Goal: Information Seeking & Learning: Compare options

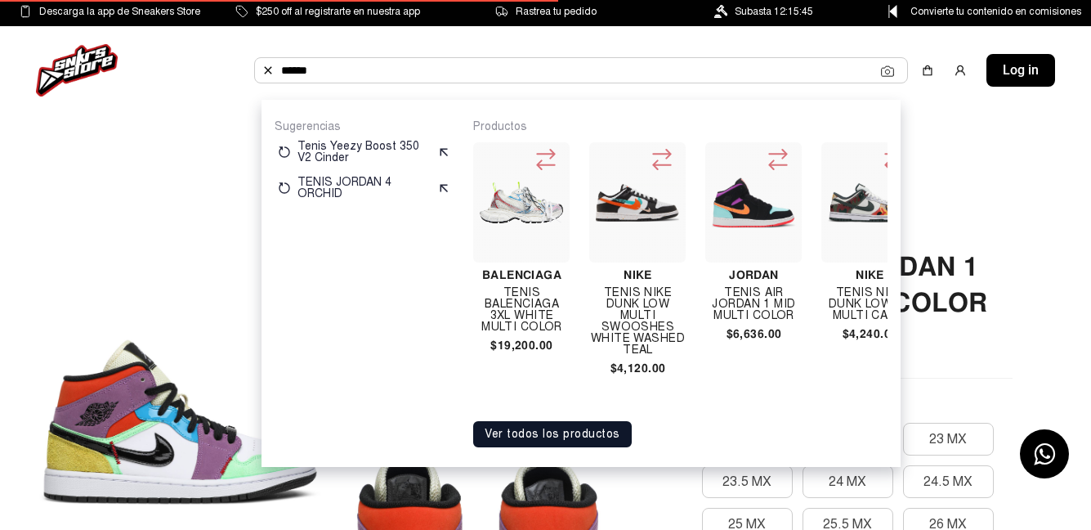
scroll to position [0, 1677]
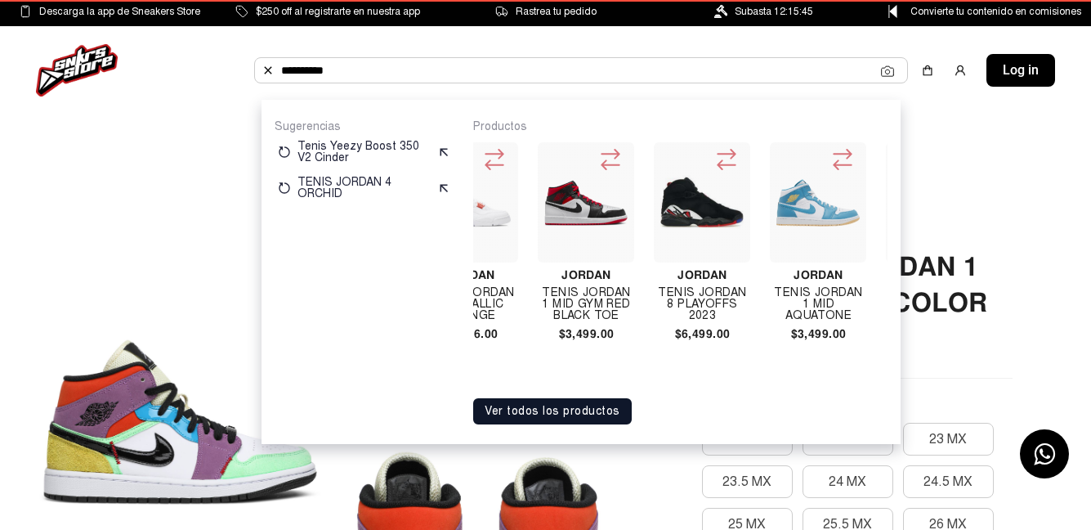
type input "*********"
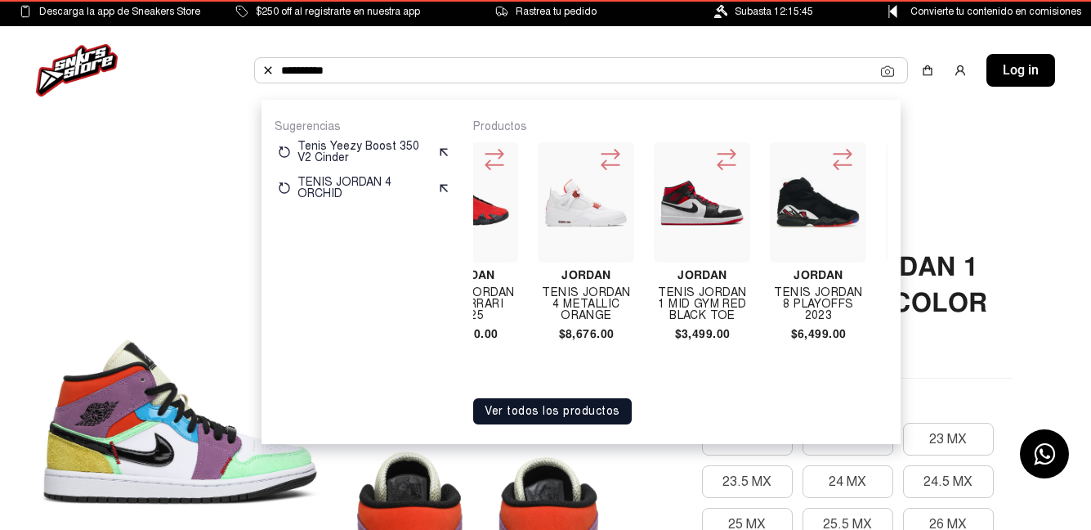
click at [267, 64] on img at bounding box center [268, 70] width 13 height 13
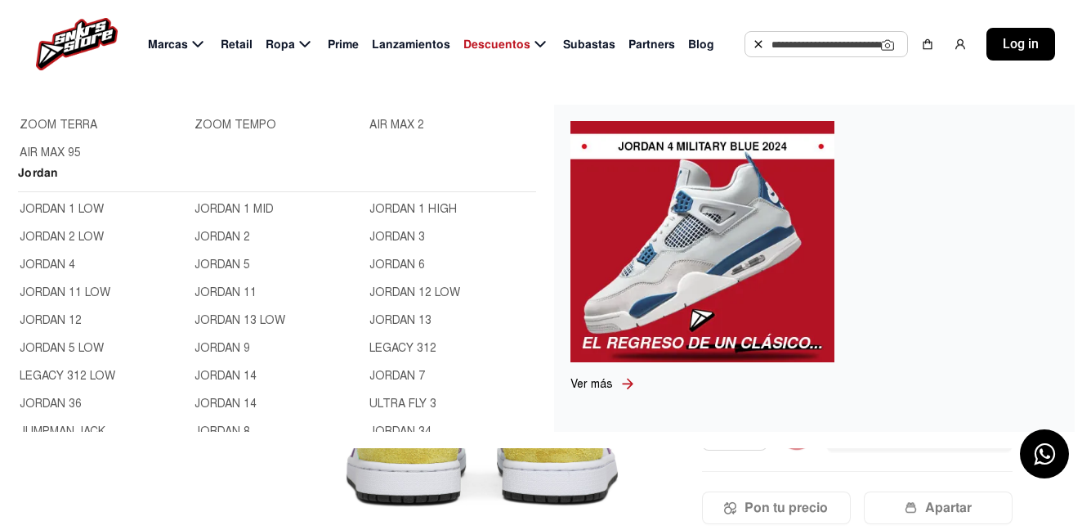
scroll to position [654, 0]
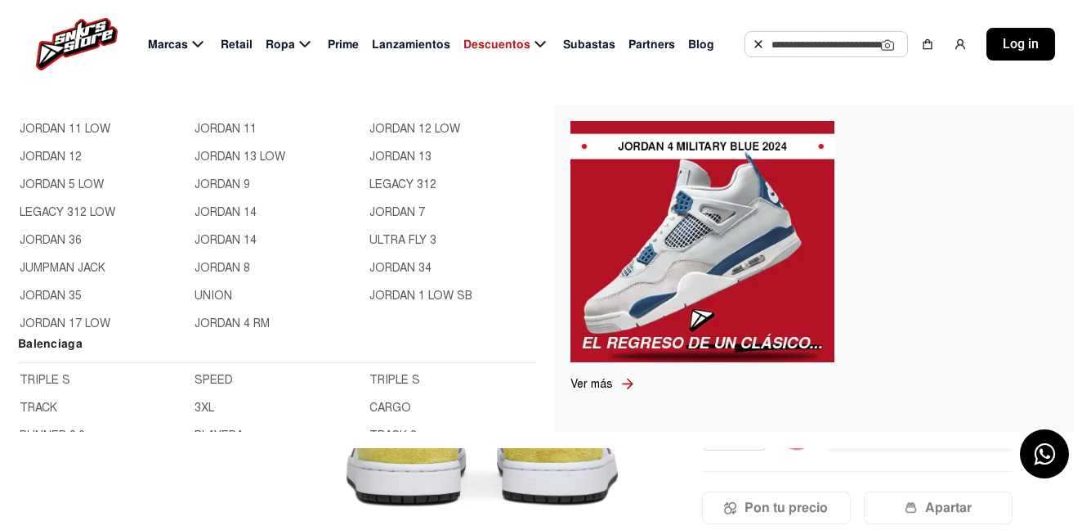
click at [370, 166] on link "JORDAN 13" at bounding box center [452, 157] width 165 height 18
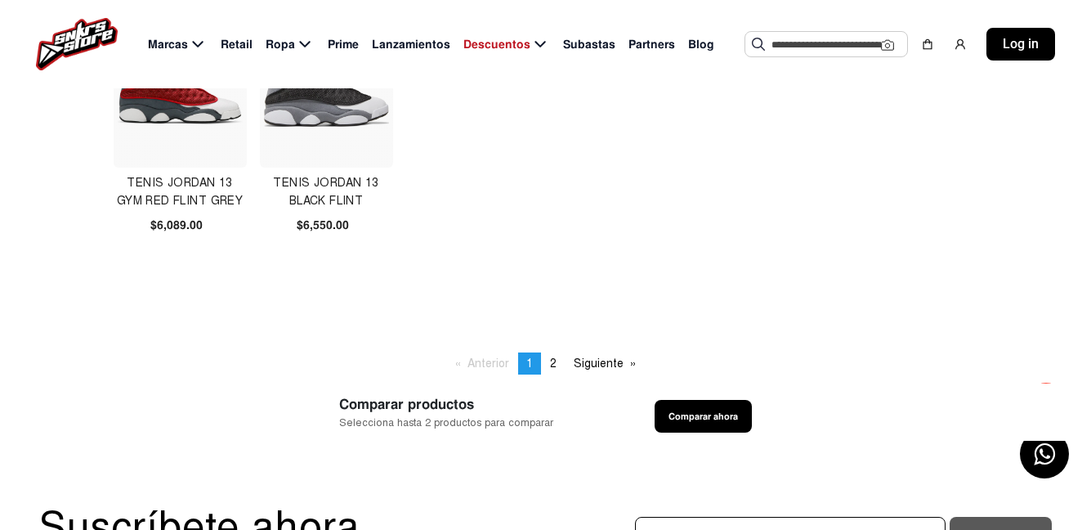
scroll to position [1063, 0]
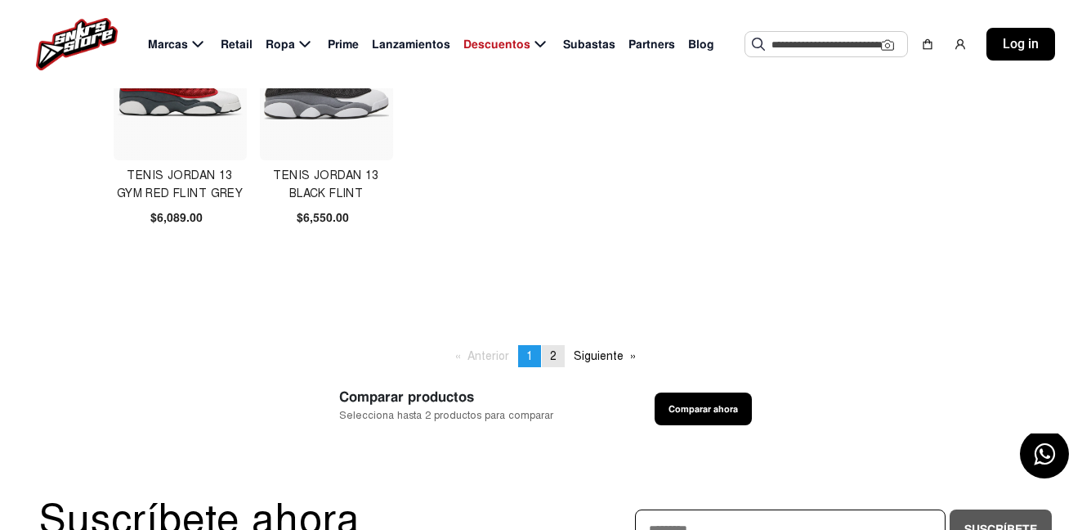
click at [554, 356] on span "2" at bounding box center [553, 356] width 7 height 14
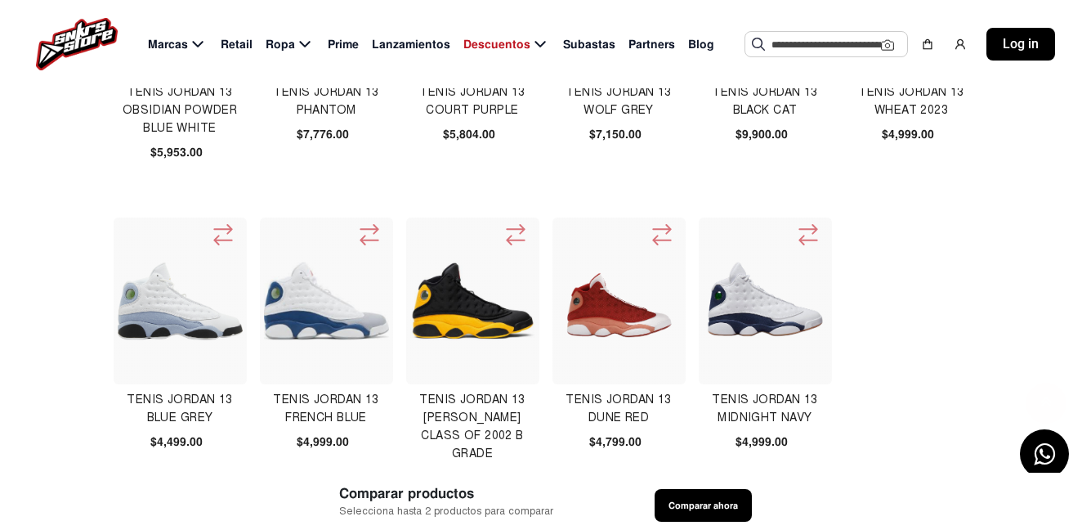
scroll to position [654, 0]
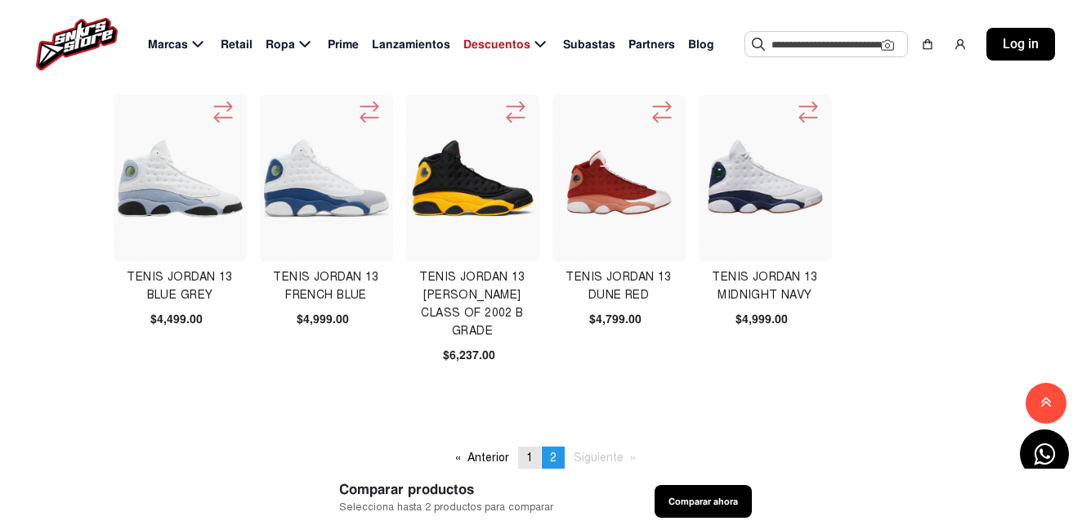
click at [531, 457] on span "1" at bounding box center [530, 457] width 7 height 14
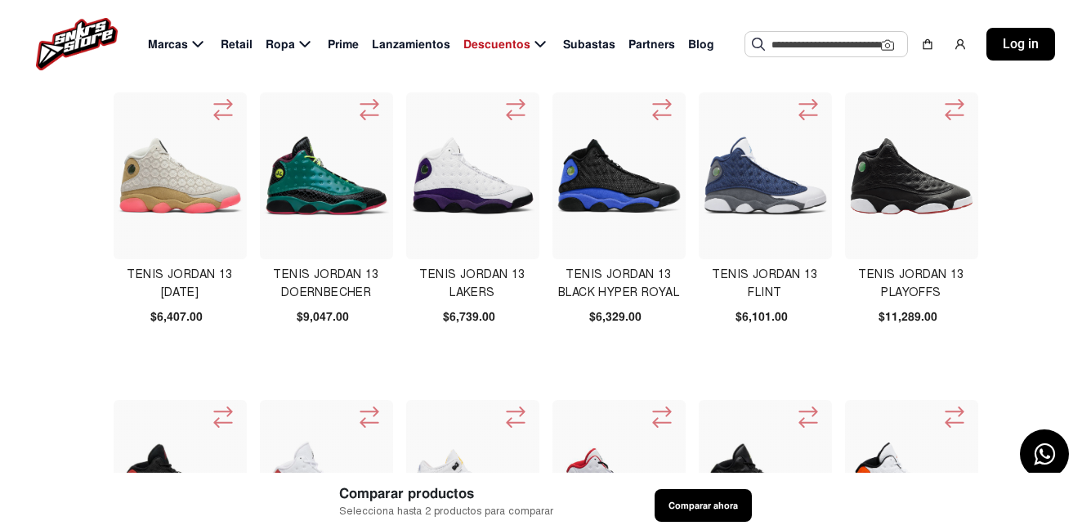
scroll to position [572, 0]
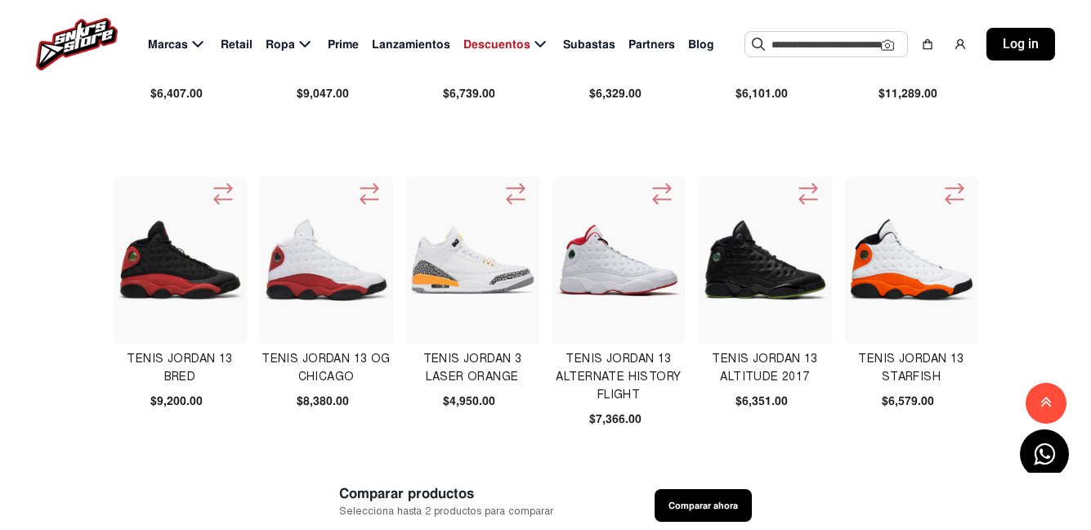
click at [189, 287] on img at bounding box center [181, 260] width 126 height 126
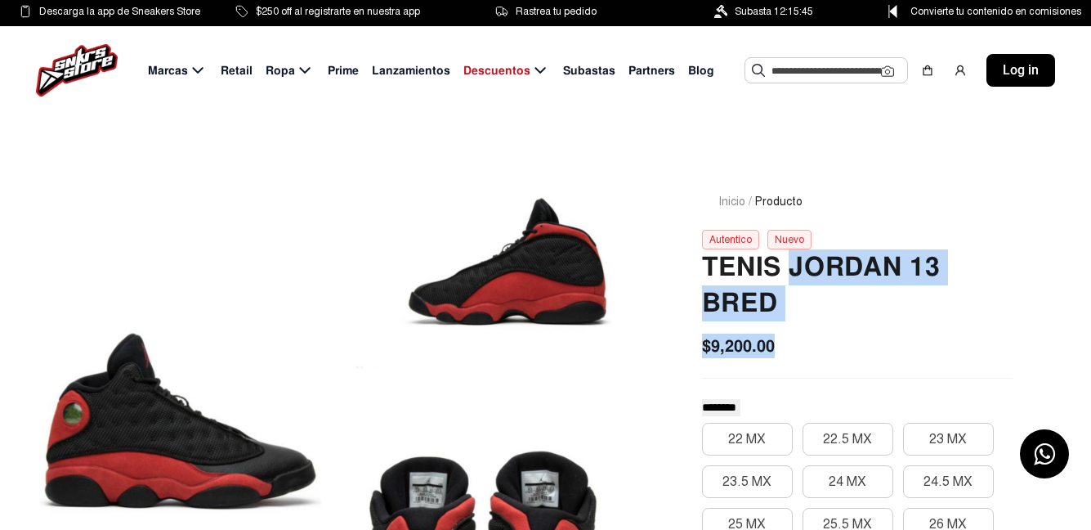
drag, startPoint x: 796, startPoint y: 267, endPoint x: 804, endPoint y: 345, distance: 78.1
copy div "Jordan 13 Bred $9,200.00"
click at [791, 72] on input "text" at bounding box center [827, 70] width 110 height 25
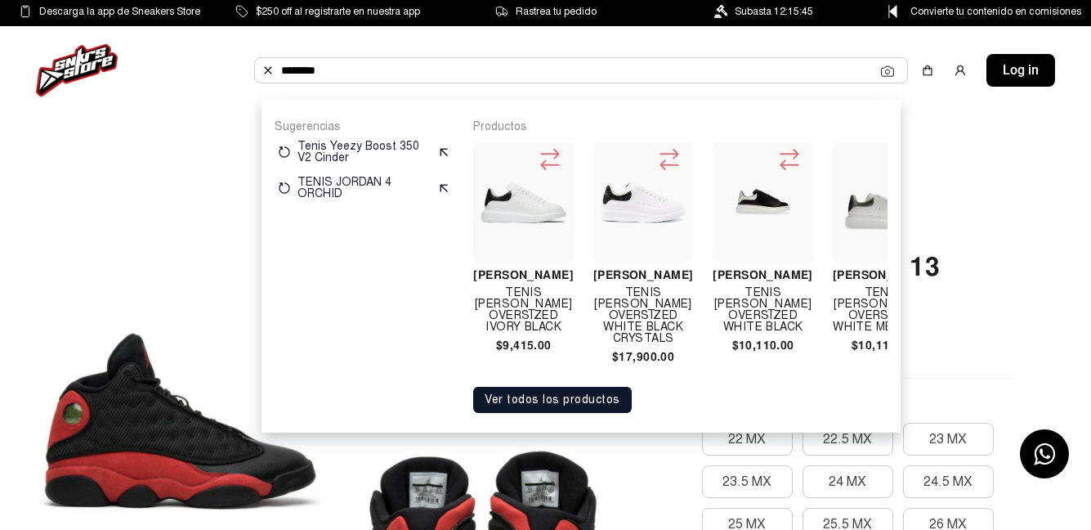
drag, startPoint x: 334, startPoint y: 71, endPoint x: 276, endPoint y: 74, distance: 57.3
click at [276, 74] on div "********" at bounding box center [581, 70] width 639 height 25
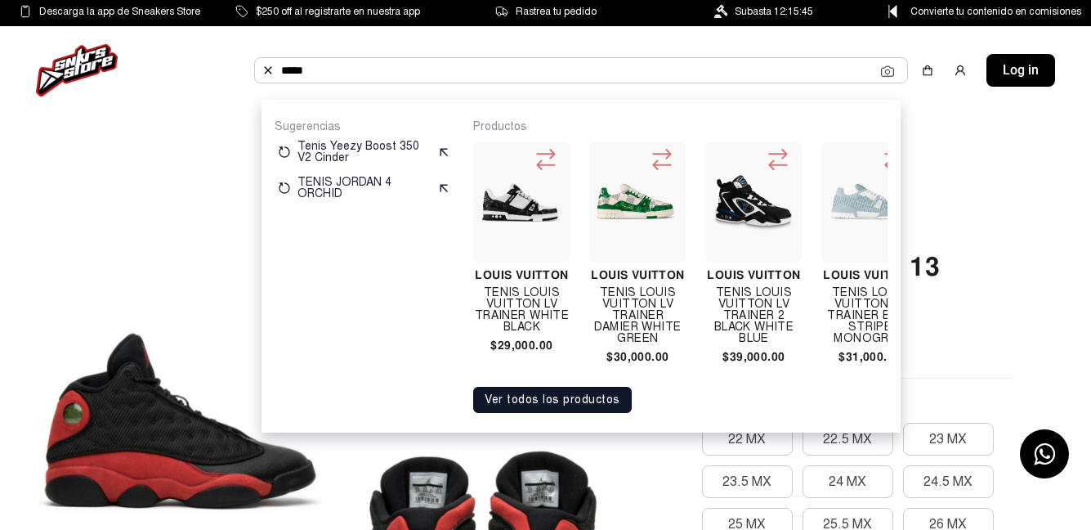
drag, startPoint x: 290, startPoint y: 64, endPoint x: 278, endPoint y: 65, distance: 12.3
click at [278, 65] on div "*****" at bounding box center [581, 70] width 639 height 25
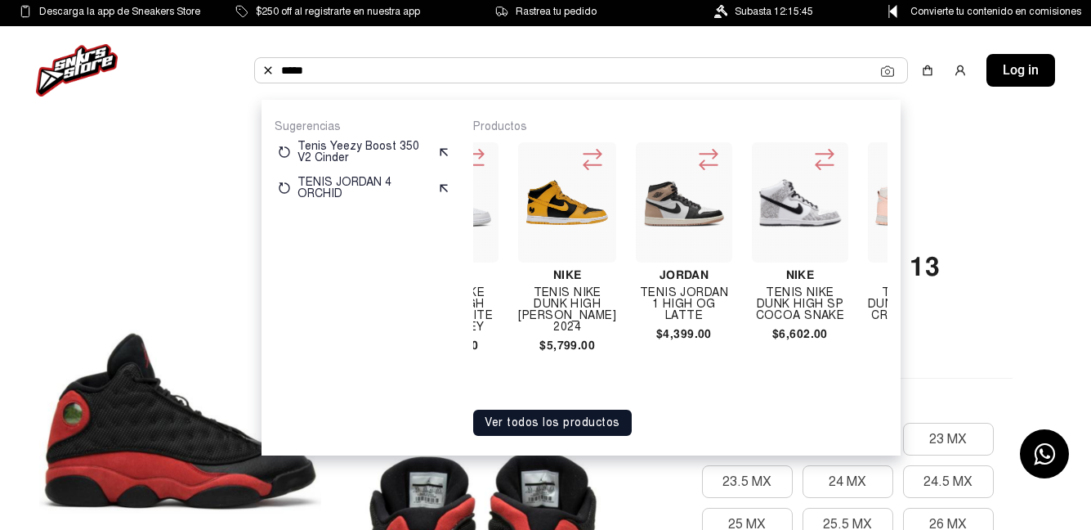
scroll to position [0, 297]
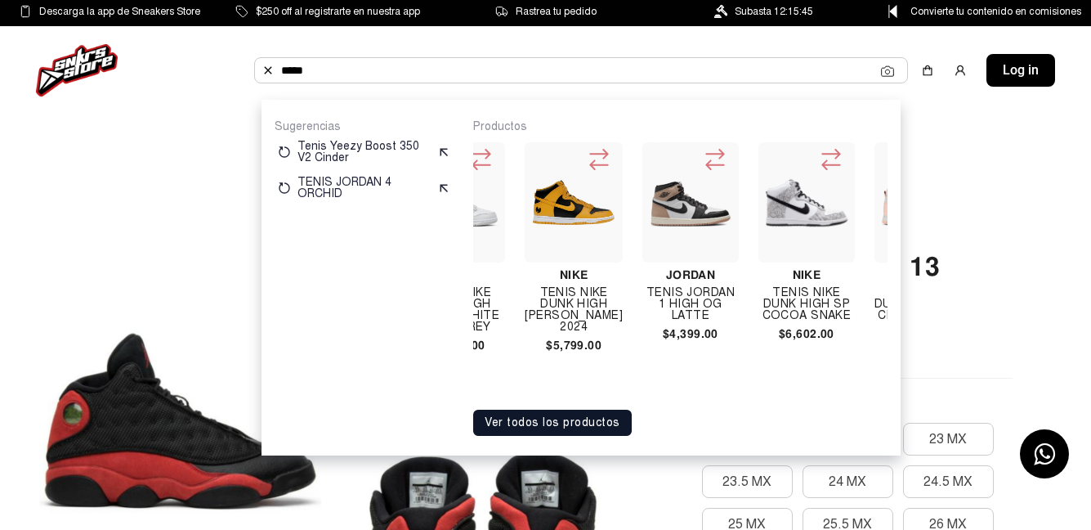
type input "****"
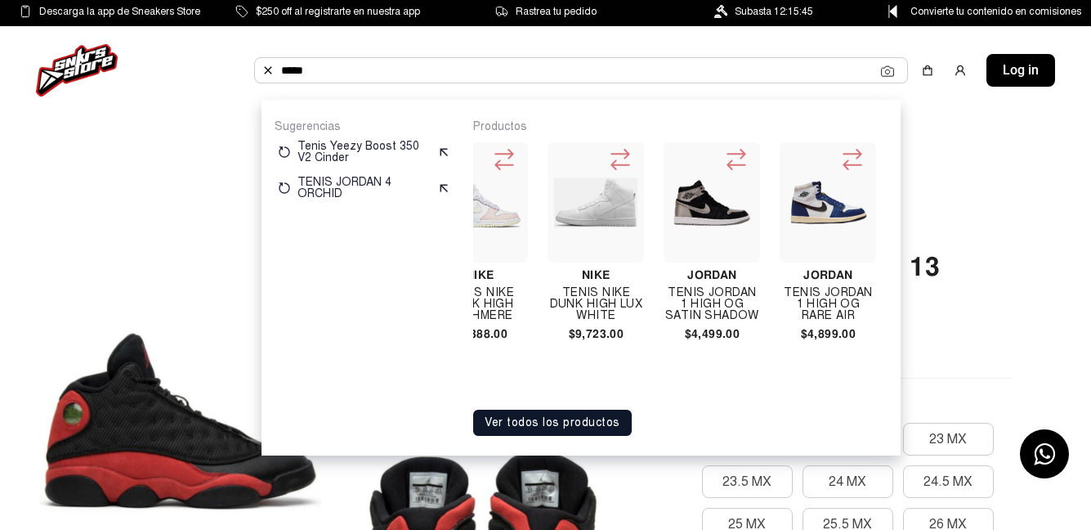
scroll to position [0, 3193]
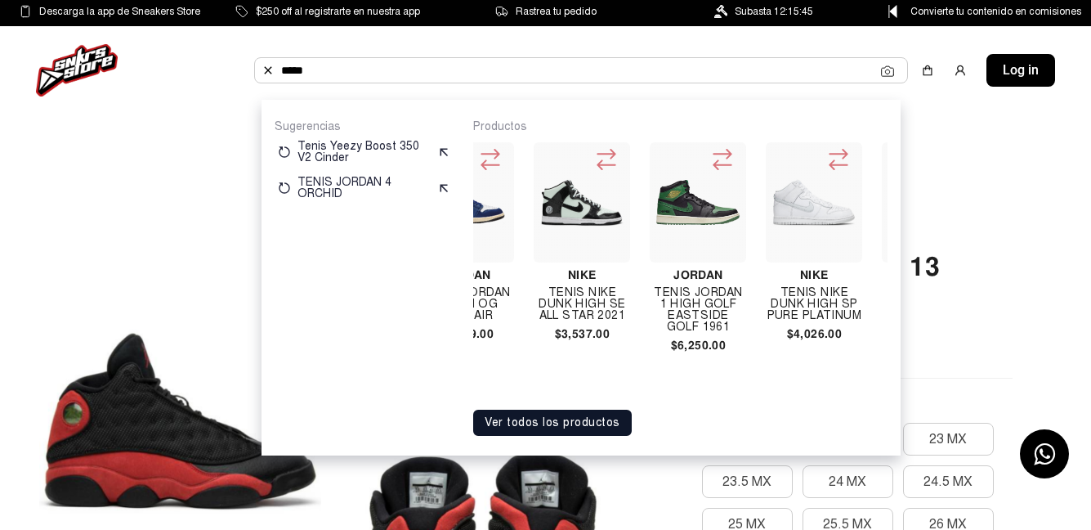
click at [580, 398] on div "Nike Tenis Nike Dunk High Light Chocolate $6,112.00 Jordan TENIS JORDAN 1 HIGH …" at bounding box center [680, 267] width 415 height 266
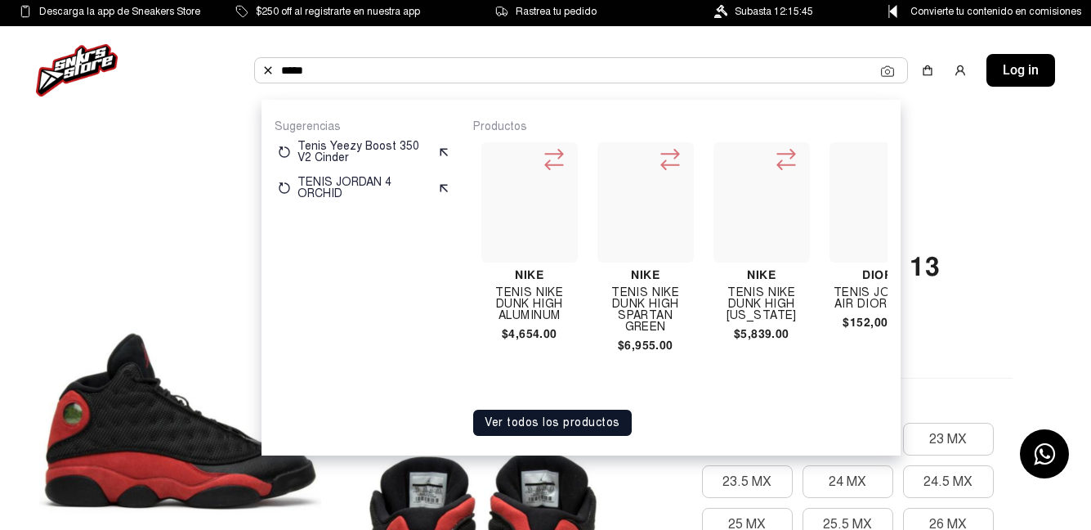
scroll to position [0, 8490]
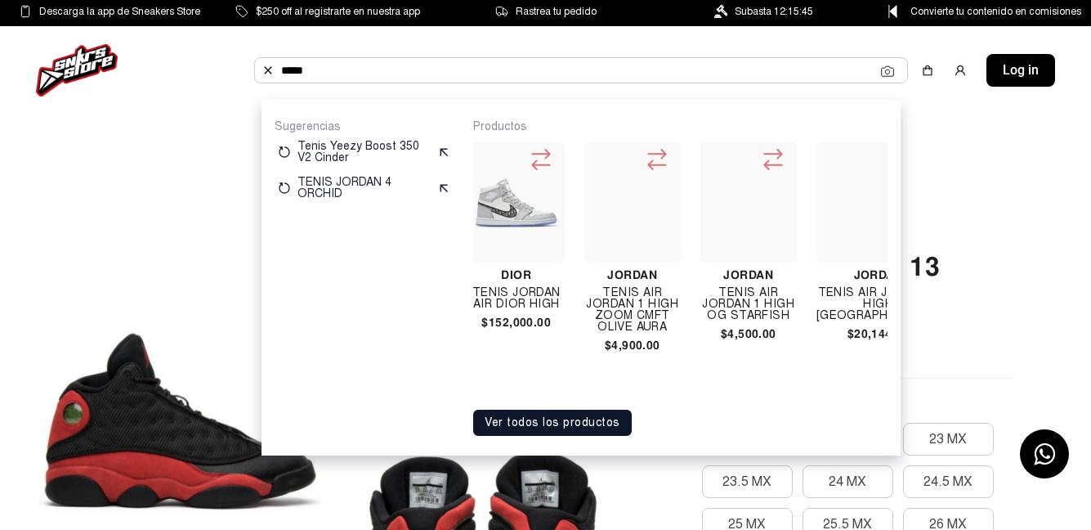
click at [730, 399] on div "Nike Tenis Nike Dunk High Light Chocolate $6,112.00 Jordan TENIS JORDAN 1 HIGH …" at bounding box center [680, 267] width 415 height 266
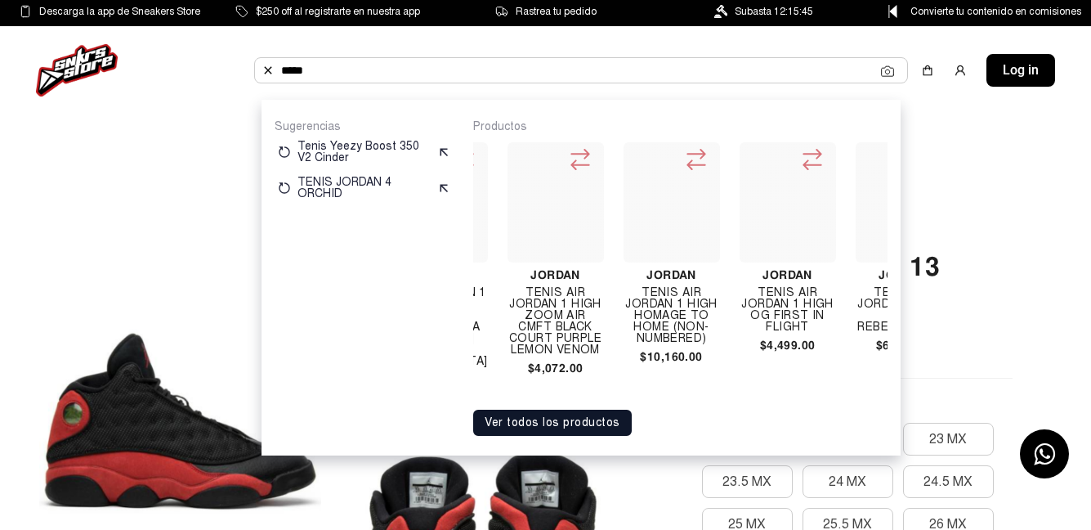
scroll to position [0, 18213]
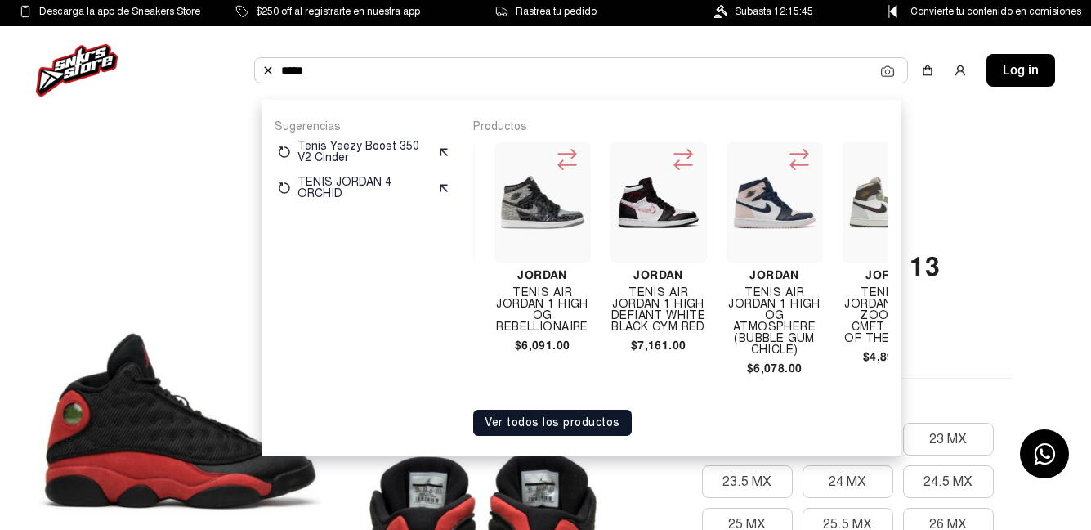
click at [101, 58] on img at bounding box center [77, 70] width 82 height 52
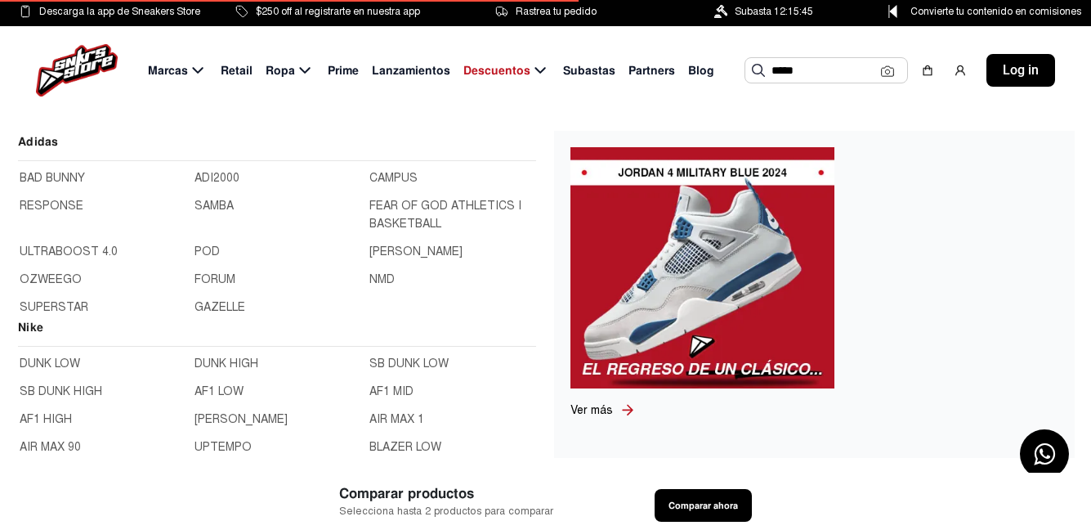
scroll to position [572, 0]
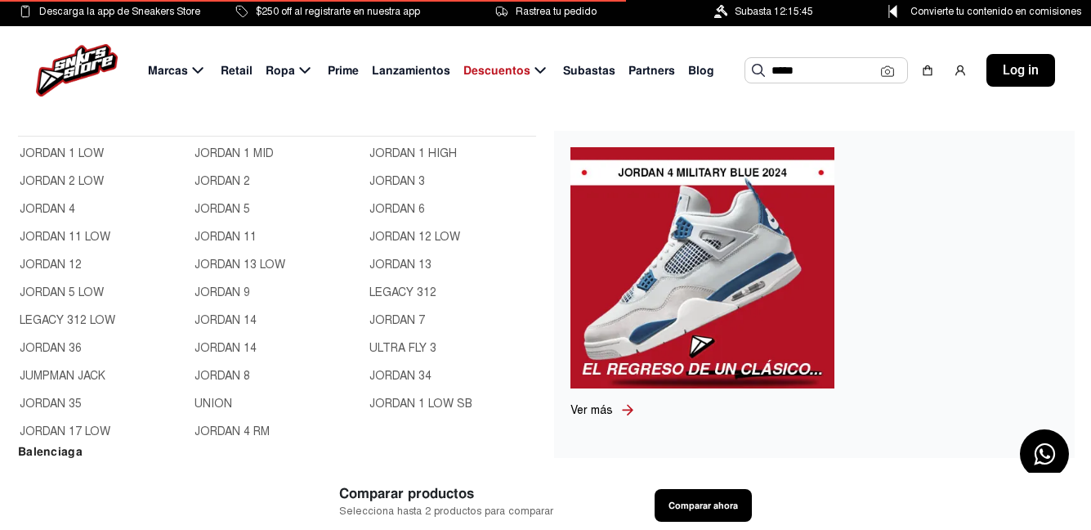
click at [68, 163] on link "JORDAN 1 LOW" at bounding box center [102, 154] width 165 height 18
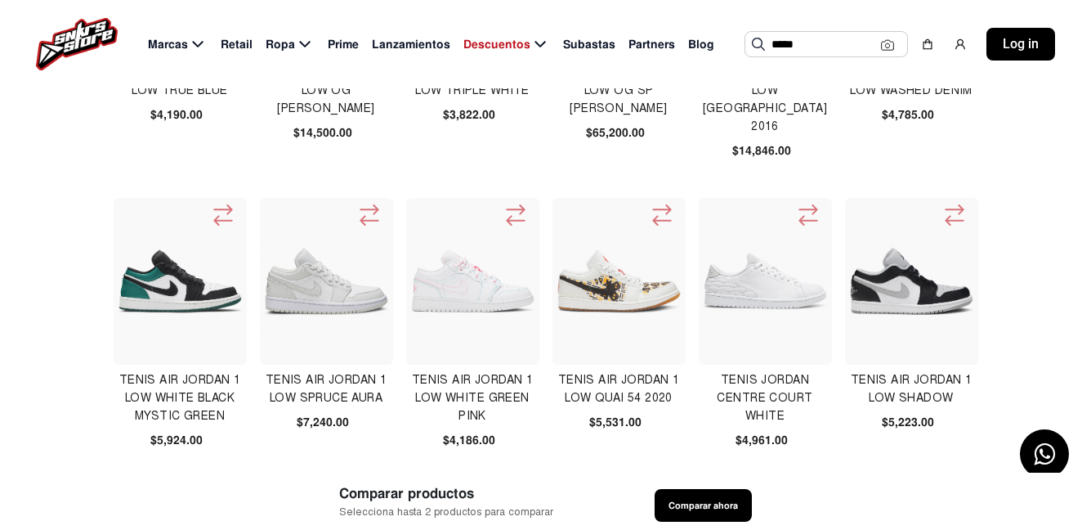
scroll to position [245, 0]
